Goal: Navigation & Orientation: Understand site structure

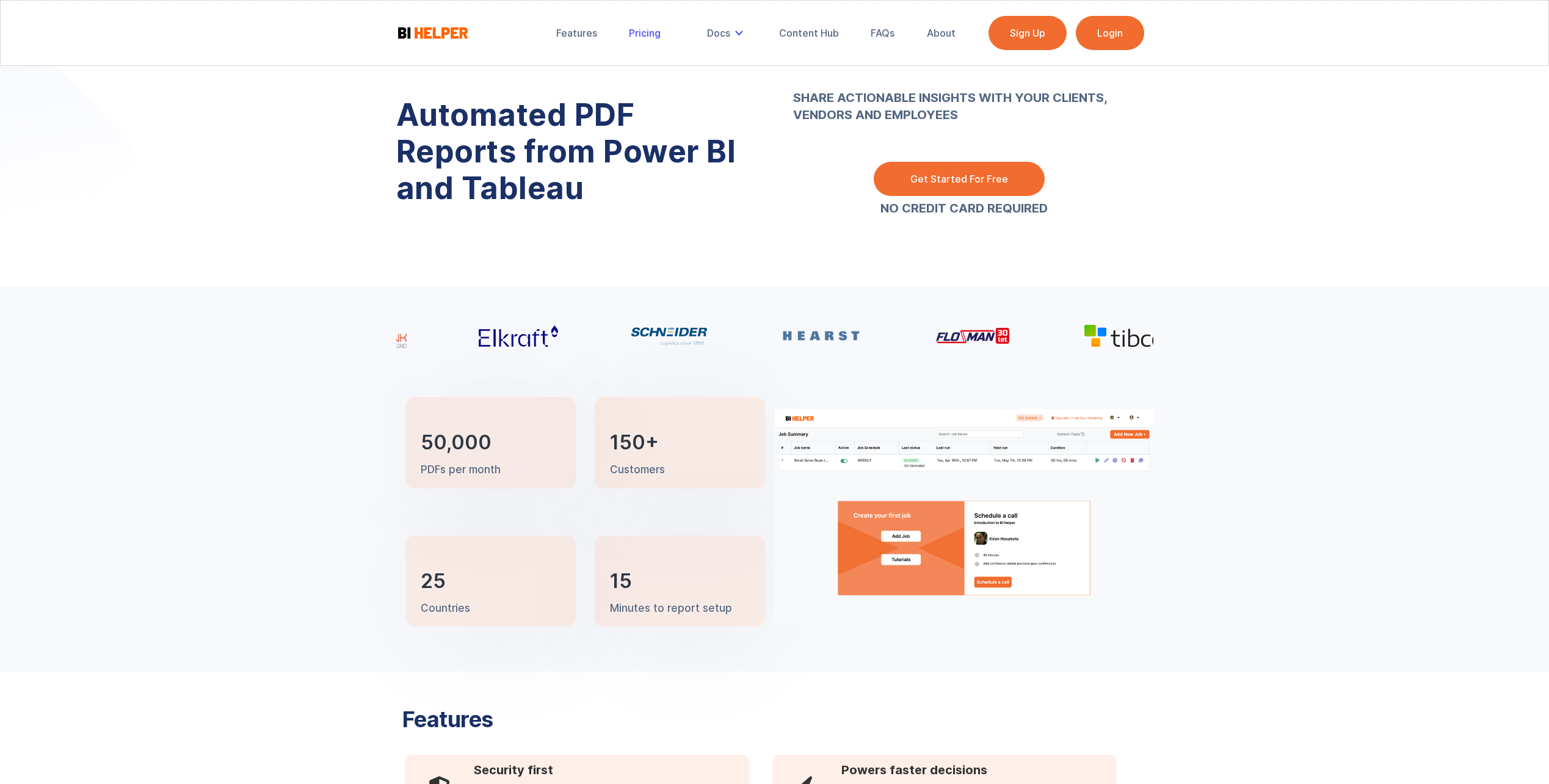
click at [644, 28] on div "Pricing" at bounding box center [645, 33] width 32 height 12
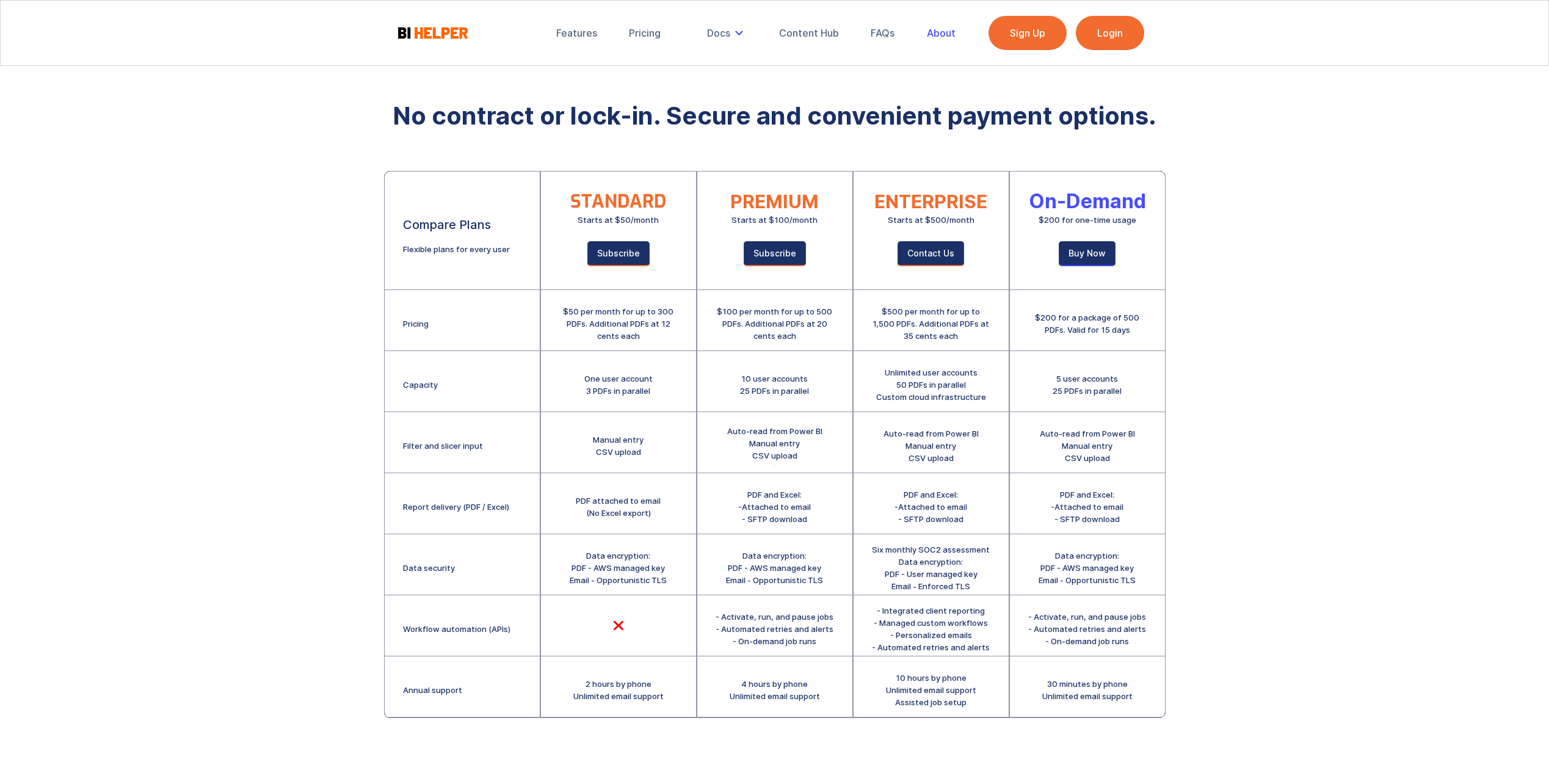
click at [940, 40] on link "About" at bounding box center [941, 33] width 46 height 27
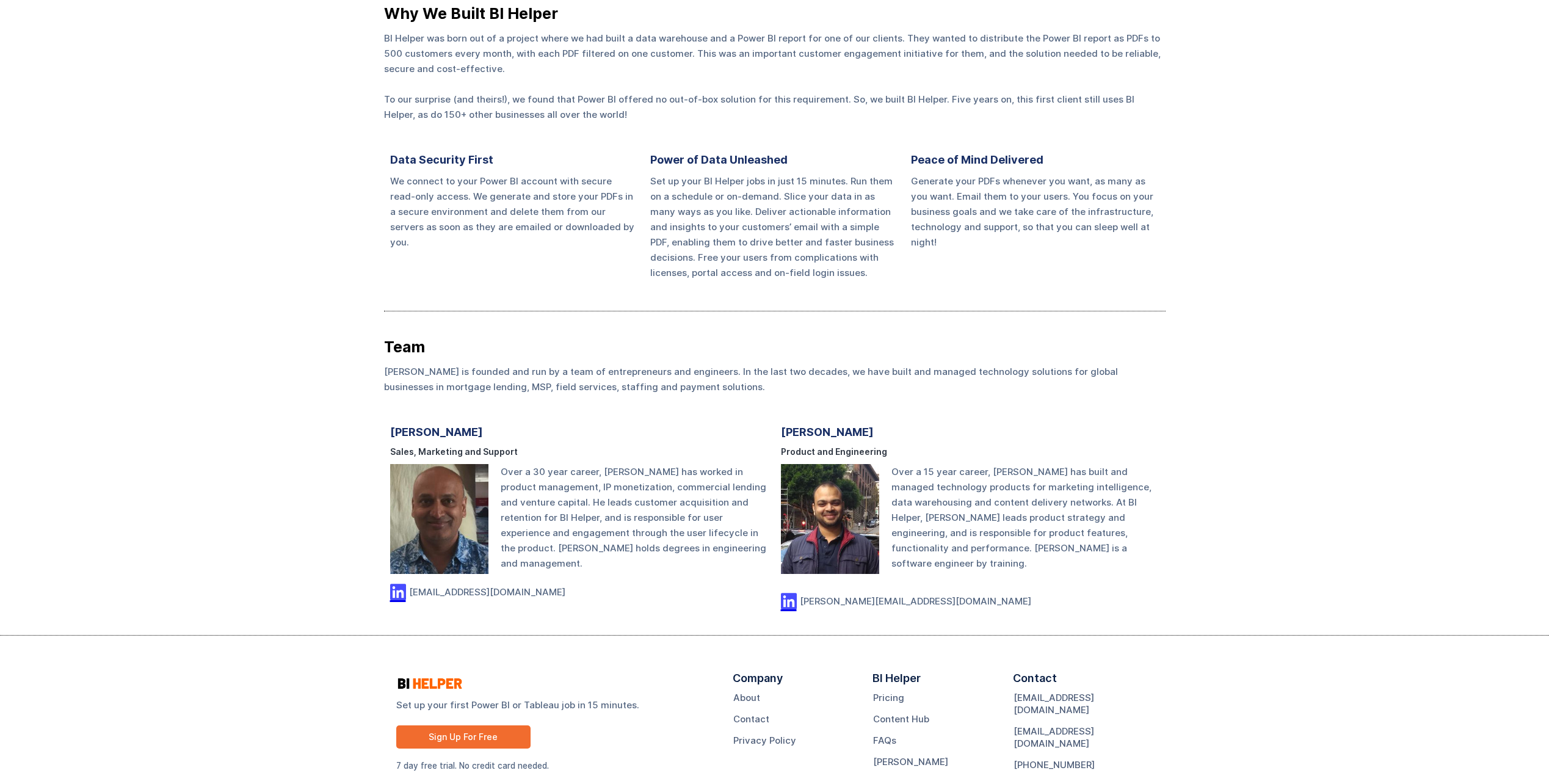
scroll to position [501, 0]
